Goal: Task Accomplishment & Management: Manage account settings

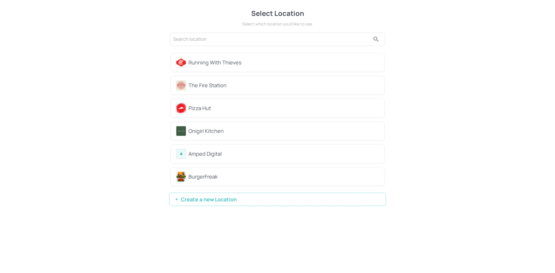
click at [231, 199] on span "Create a new Location" at bounding box center [209, 200] width 62 height 6
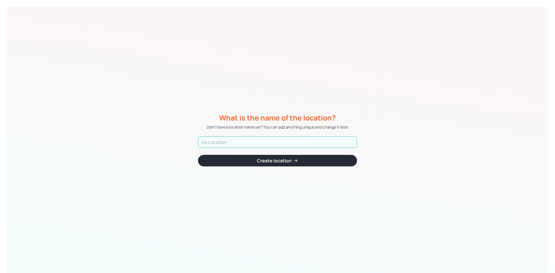
click at [244, 142] on input "text" at bounding box center [277, 142] width 159 height 12
click at [233, 142] on input "BUBBLEBOY DEMO" at bounding box center [277, 142] width 159 height 12
type input "BUBBLEBOY [PERSON_NAME]"
click at [263, 163] on div "Create location" at bounding box center [274, 160] width 35 height 5
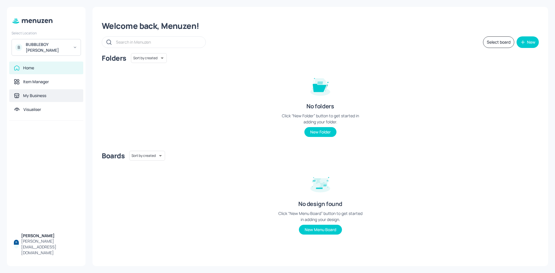
click at [23, 89] on div "My Business" at bounding box center [46, 95] width 74 height 13
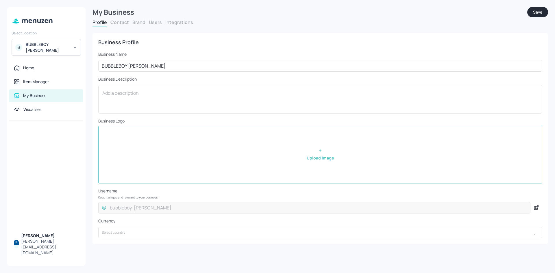
click at [156, 21] on button "Users" at bounding box center [155, 22] width 13 height 6
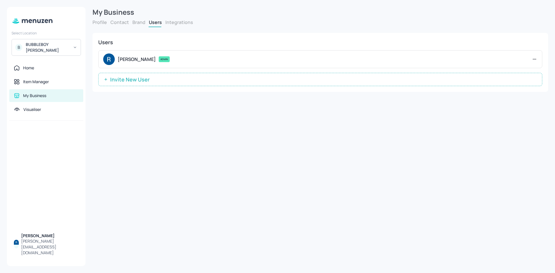
click at [125, 81] on span "Invite New User" at bounding box center [129, 80] width 45 height 6
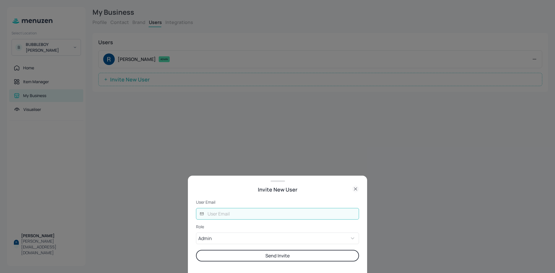
click at [234, 218] on input "text" at bounding box center [281, 214] width 155 height 12
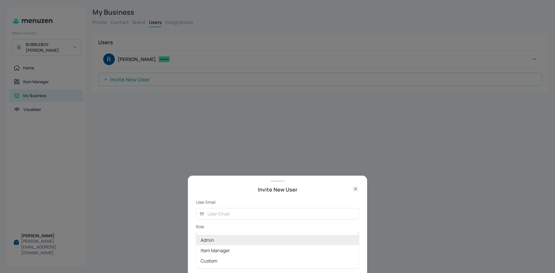
click at [215, 240] on body "Select Location B BUBBLEBOY Hamilton Home Item Manager My Business Visualiser R…" at bounding box center [277, 136] width 555 height 273
click at [288, 212] on div at bounding box center [277, 136] width 555 height 273
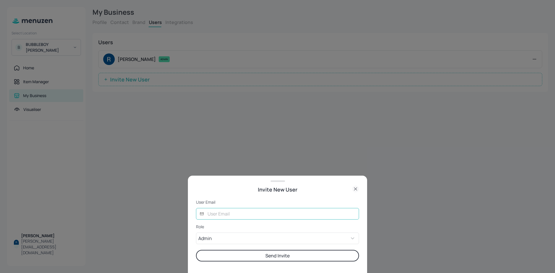
click at [234, 214] on input "text" at bounding box center [281, 214] width 155 height 12
paste input "rachel@bubbleboy.au"
type input "rachel@bubbleboy.au"
click at [234, 195] on div "User Email ​ rachel@bubbleboy.au ​ Role Admin ADMIN ​ Send Invite" at bounding box center [277, 234] width 163 height 80
click at [280, 253] on button "Send Invite" at bounding box center [277, 256] width 163 height 12
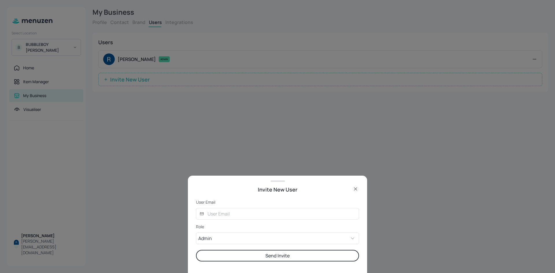
click at [358, 186] on icon at bounding box center [355, 189] width 7 height 7
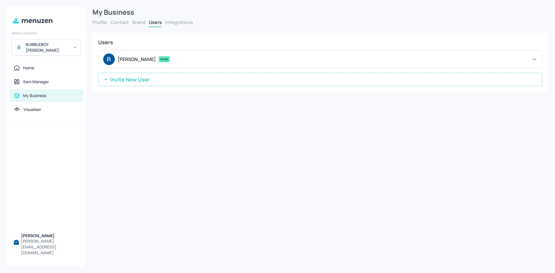
click at [125, 81] on span "Invite New User" at bounding box center [129, 80] width 45 height 6
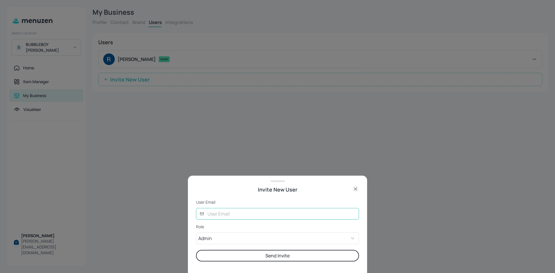
click at [236, 215] on input "text" at bounding box center [281, 214] width 155 height 12
paste input "rachel@bubbleboy.au"
type input "rachel@bubbleboy.au"
click at [245, 252] on button "Send Invite" at bounding box center [277, 256] width 163 height 12
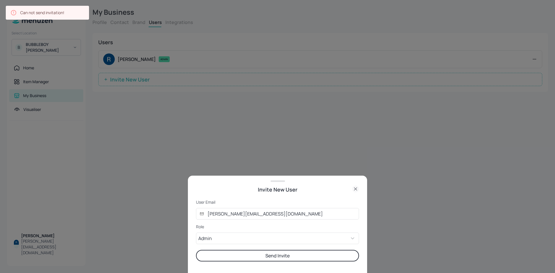
click at [206, 156] on div at bounding box center [277, 136] width 555 height 273
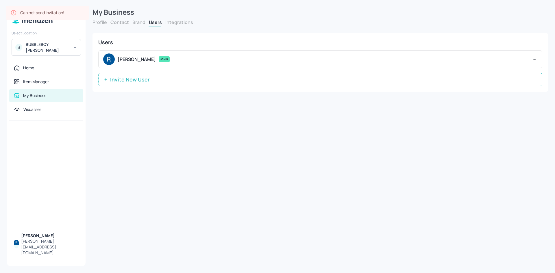
click at [147, 78] on span "Invite New User" at bounding box center [129, 80] width 45 height 6
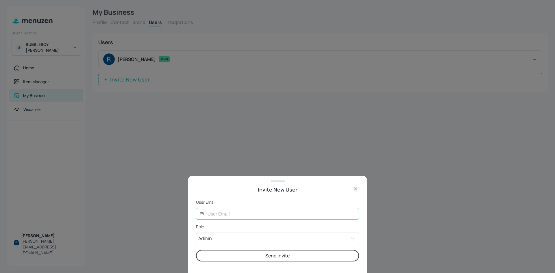
click at [225, 210] on input "text" at bounding box center [281, 214] width 155 height 12
paste input "rachel@bubbleboy.au"
click at [206, 216] on input "rachel@bubbleboy.au" at bounding box center [281, 214] width 155 height 12
click at [269, 214] on input "rachel@bubbleboy.au" at bounding box center [281, 214] width 155 height 12
type input "rachel@bubbleboy.au"
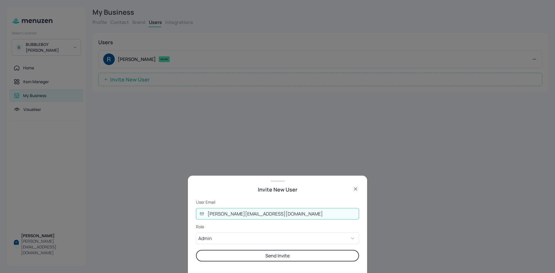
click at [292, 258] on button "Send Invite" at bounding box center [277, 256] width 163 height 12
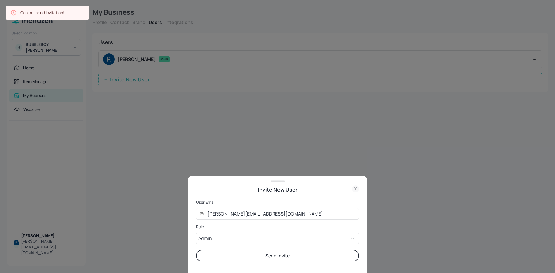
click at [210, 174] on div at bounding box center [277, 136] width 555 height 273
